Goal: Information Seeking & Learning: Learn about a topic

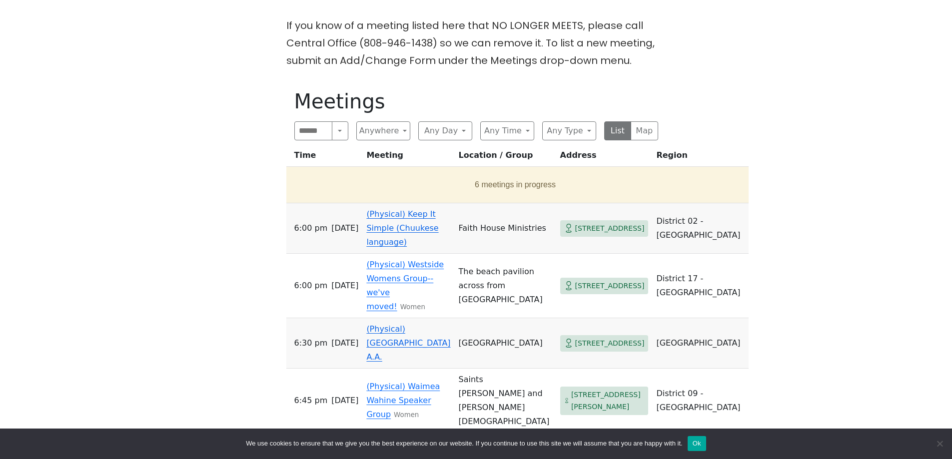
scroll to position [350, 0]
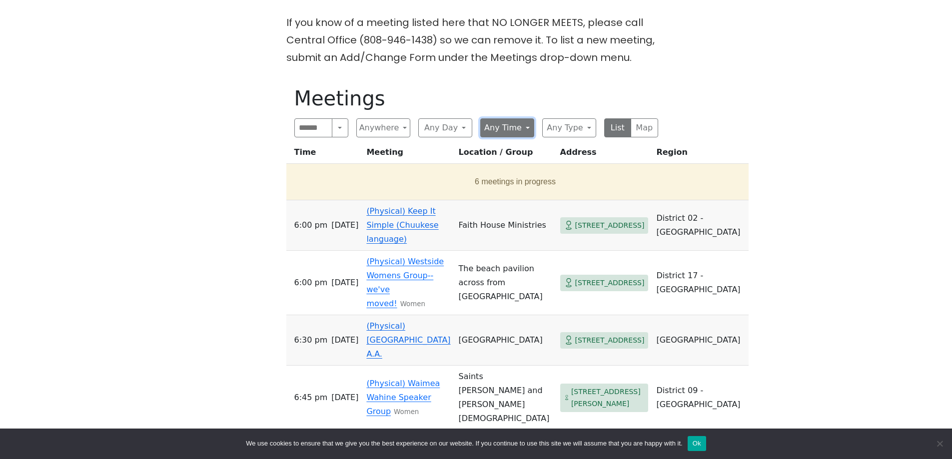
click at [527, 118] on button "Any Time" at bounding box center [507, 127] width 54 height 19
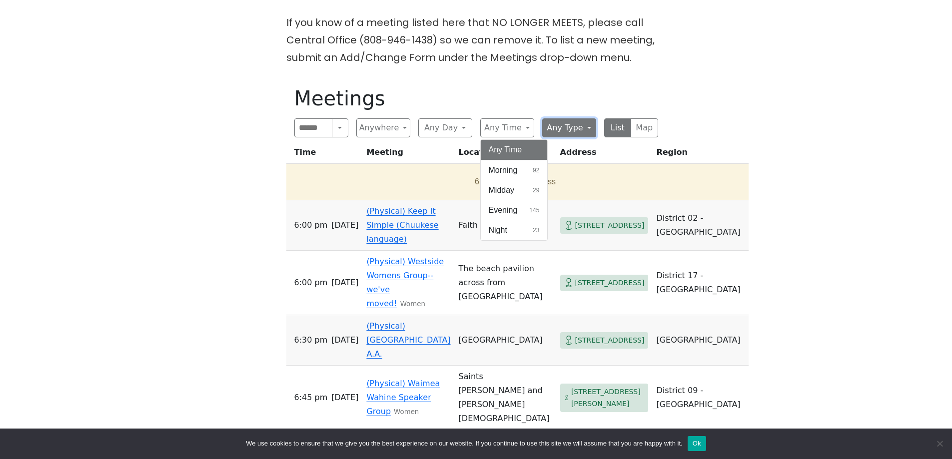
click at [545, 118] on button "Any Type" at bounding box center [569, 127] width 54 height 19
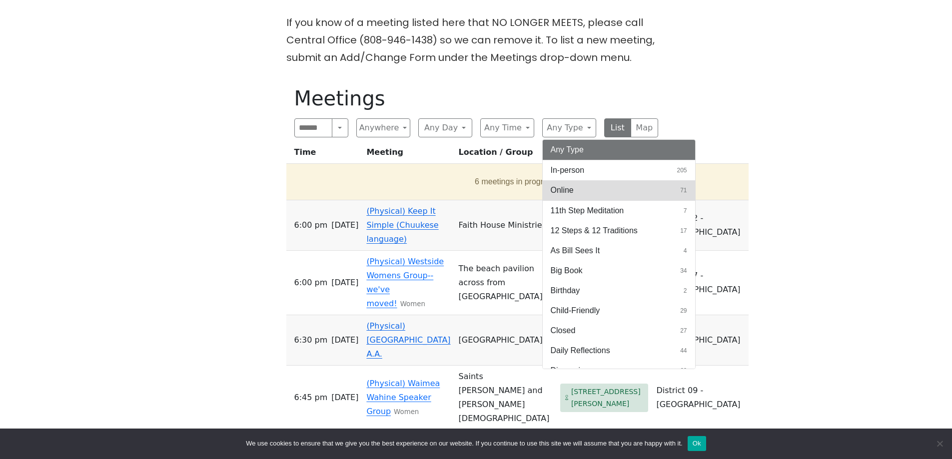
drag, startPoint x: 567, startPoint y: 158, endPoint x: 569, endPoint y: 166, distance: 8.6
click at [569, 166] on div "Any Type In-person 205 Online 71 11th Step Meditation 7 12 Steps & 12 Tradition…" at bounding box center [618, 254] width 153 height 230
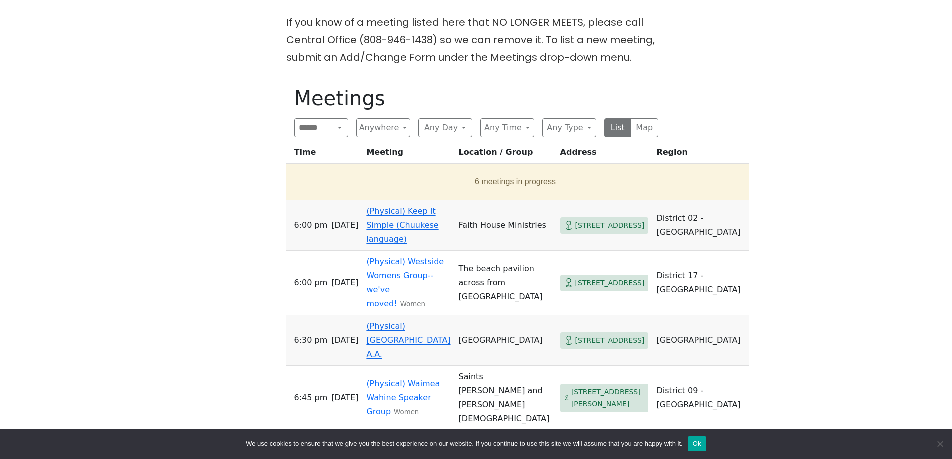
click at [778, 166] on div "If you know of a meeting listed here that NO LONGER MEETS, please call Central …" at bounding box center [475, 352] width 857 height 676
click at [583, 92] on div "Meetings Search Near Location Near Me Anywhere Anywhere Cyberspace 67 District …" at bounding box center [476, 378] width 380 height 600
click at [581, 118] on button "Any Type" at bounding box center [569, 127] width 54 height 19
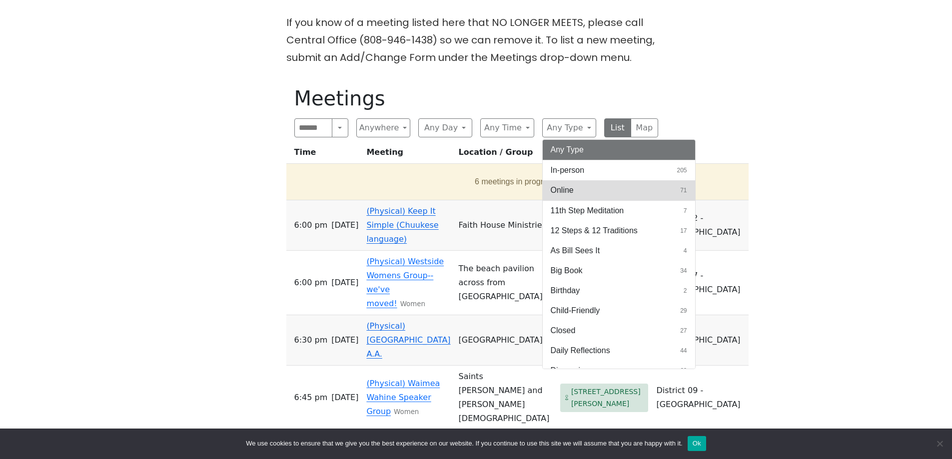
click at [585, 180] on button "Online 71" at bounding box center [619, 190] width 152 height 20
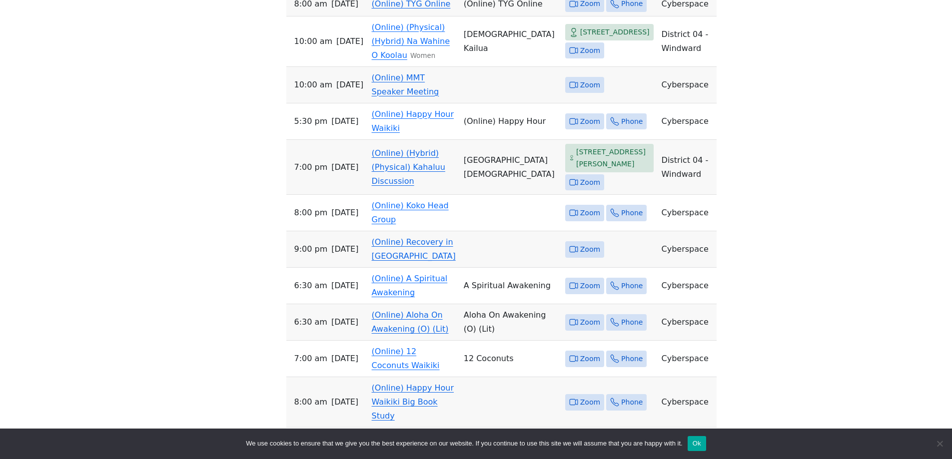
scroll to position [1099, 0]
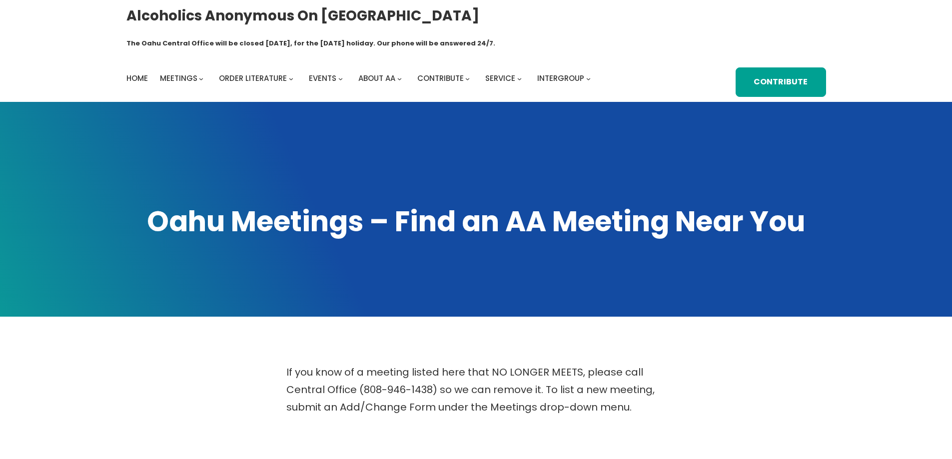
scroll to position [406, 0]
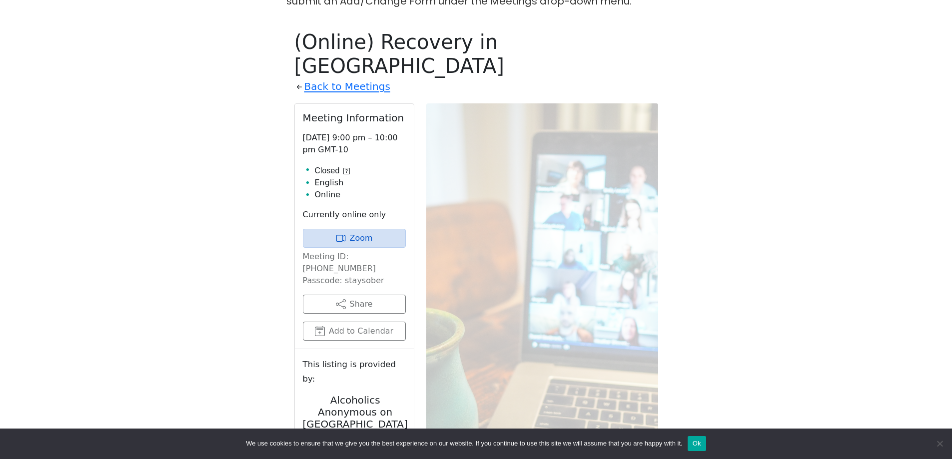
click at [235, 246] on div "If you know of a meeting listed here that NO LONGER MEETS, please call Central …" at bounding box center [475, 245] width 857 height 575
